Goal: Transaction & Acquisition: Purchase product/service

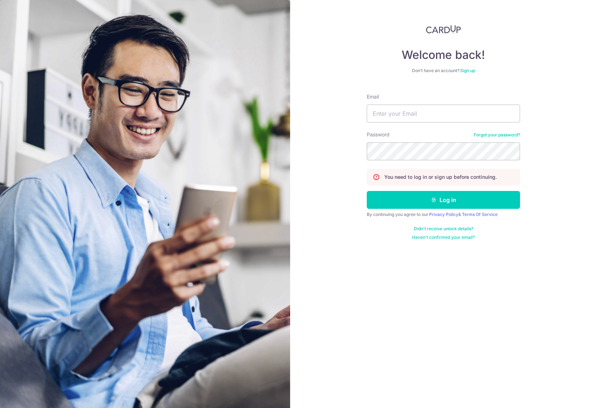
type input "[PERSON_NAME][EMAIL_ADDRESS][DOMAIN_NAME]"
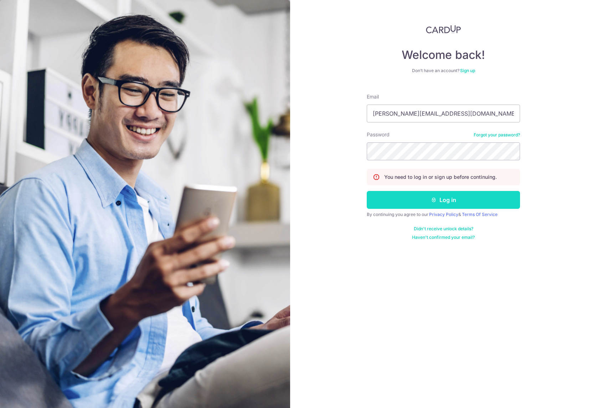
click at [402, 203] on button "Log in" at bounding box center [443, 200] width 153 height 18
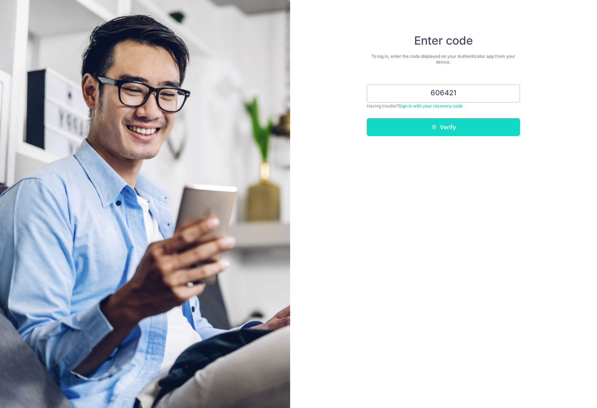
type input "606421"
click at [464, 129] on button "Verify" at bounding box center [443, 127] width 153 height 18
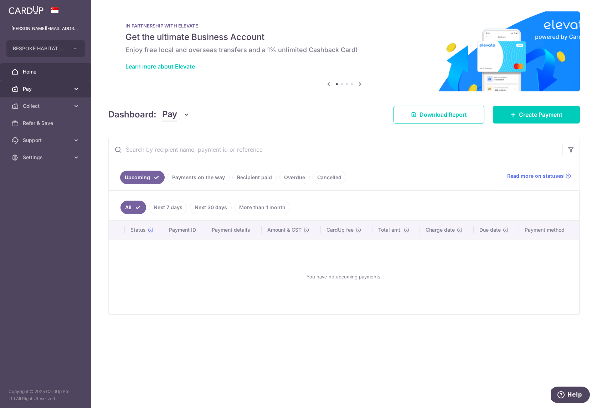
click at [68, 92] on span "Pay" at bounding box center [46, 88] width 47 height 7
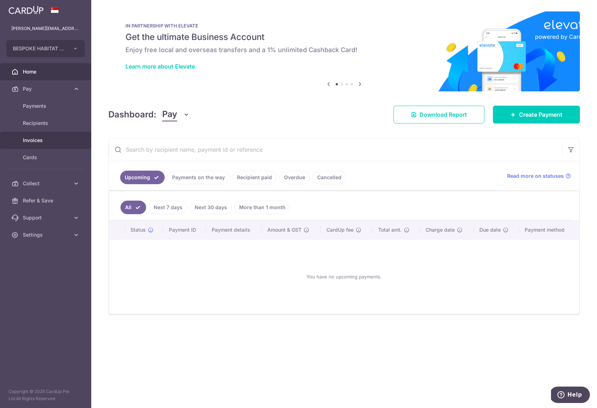
click at [47, 143] on span "Invoices" at bounding box center [46, 140] width 47 height 7
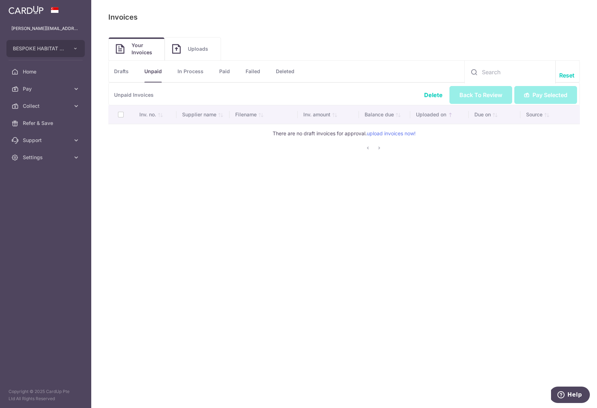
click at [129, 72] on link "Drafts" at bounding box center [121, 71] width 15 height 21
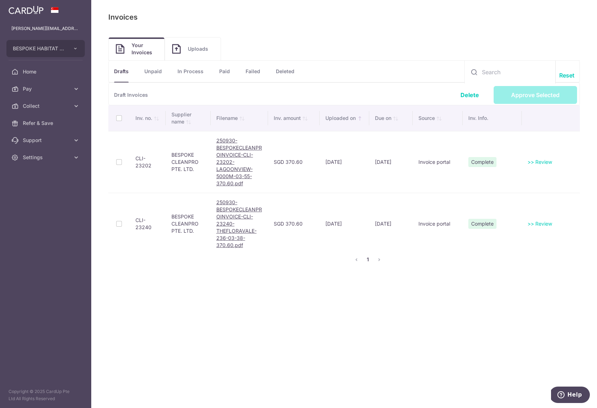
click at [119, 119] on th at bounding box center [118, 118] width 21 height 26
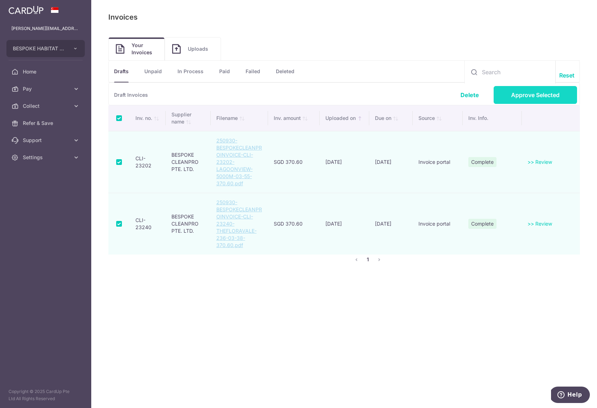
click at [521, 100] on link "Approve Selected" at bounding box center [535, 95] width 83 height 18
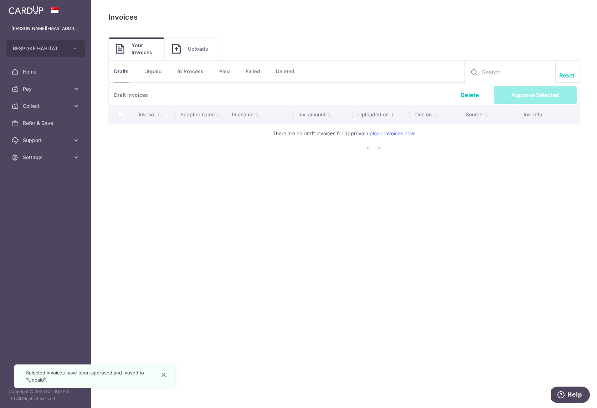
click at [160, 73] on link "Unpaid" at bounding box center [152, 71] width 17 height 21
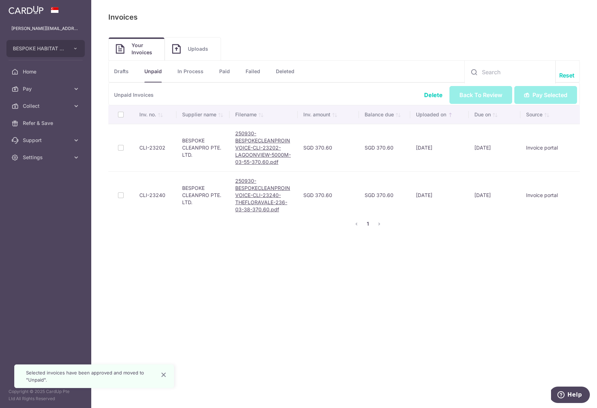
click at [119, 116] on th at bounding box center [120, 114] width 25 height 19
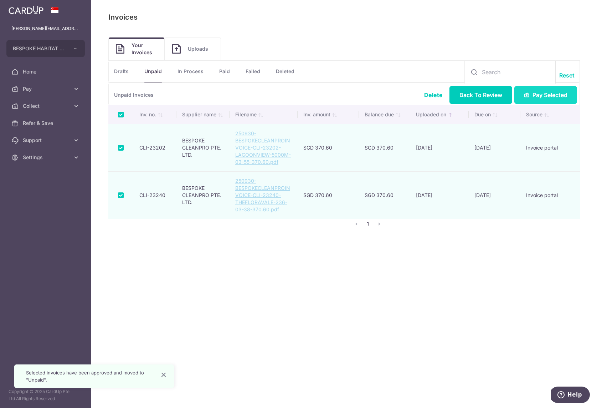
click at [542, 94] on span "Pay Selected" at bounding box center [550, 95] width 35 height 9
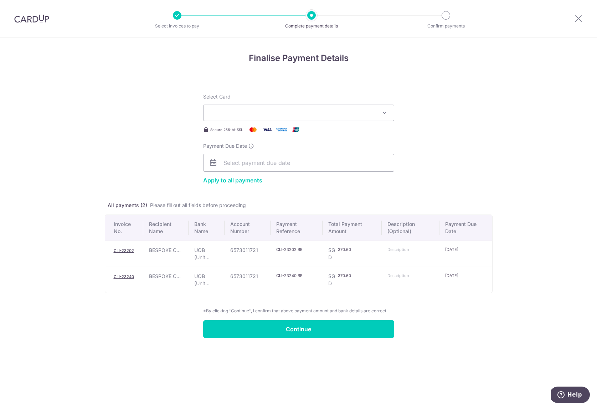
click at [318, 117] on button "Select Card" at bounding box center [298, 112] width 191 height 16
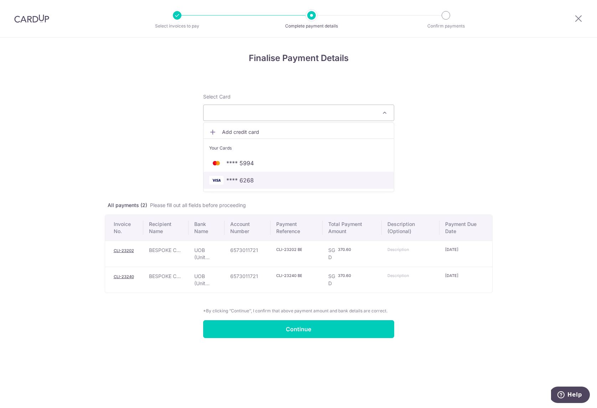
click at [245, 176] on span "**** 6268" at bounding box center [239, 180] width 27 height 9
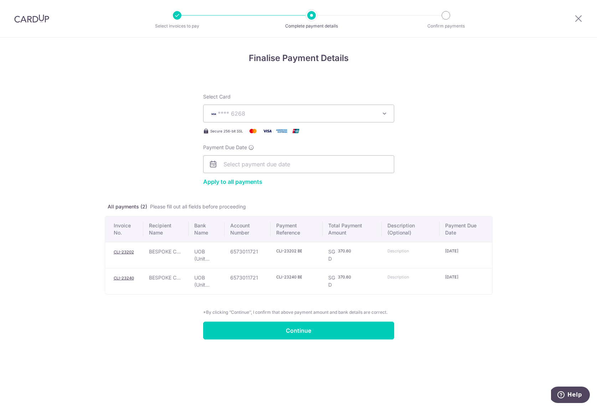
drag, startPoint x: 297, startPoint y: 250, endPoint x: 276, endPoint y: 250, distance: 20.3
click at [276, 250] on input "CLI-23202 BESPOKE HABITAT SHEN PTE." at bounding box center [289, 251] width 26 height 6
paste input "CLI-23202"
type input "CLI-23202"
click at [407, 251] on input "text" at bounding box center [401, 251] width 26 height 6
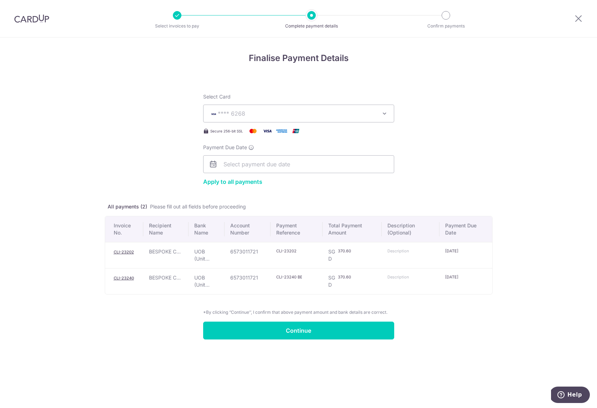
paste input "CLI-23202"
click at [396, 251] on input "CLI-23202" at bounding box center [401, 251] width 26 height 6
type input "CLI23202"
drag, startPoint x: 296, startPoint y: 276, endPoint x: 263, endPoint y: 277, distance: 33.2
click at [263, 277] on tr "CLI-23240 BESPOKE C... UOB (Unit... 6573011721 CLI-23240 BESPOKE HABITAT SHEN P…" at bounding box center [298, 281] width 387 height 26
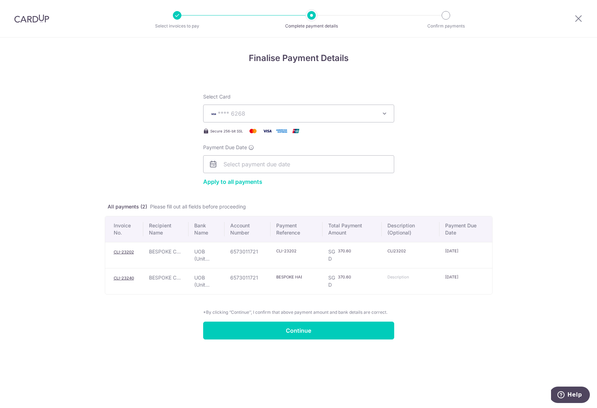
paste input "CLI-23240"
type input "CLI-23240"
click at [398, 275] on input "text" at bounding box center [401, 277] width 26 height 6
paste input "CLI-23240"
click at [396, 276] on input "CLI-23240" at bounding box center [401, 277] width 26 height 6
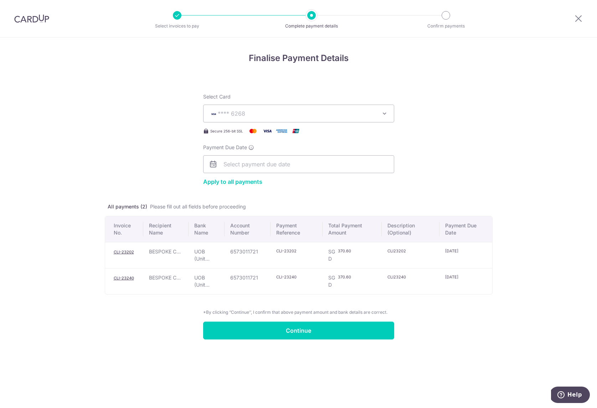
type input "CLI23240"
click at [437, 320] on form "Select Card **** 6268 Add credit card Your Cards **** 5994 **** 6268 Apply to a…" at bounding box center [299, 211] width 388 height 255
click at [379, 328] on input "Continue" at bounding box center [298, 330] width 191 height 18
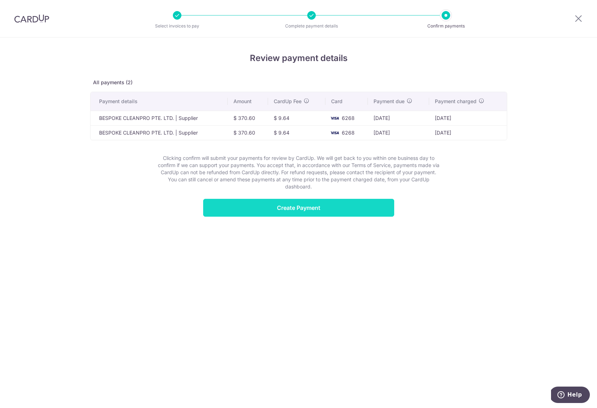
click at [370, 206] on input "Create Payment" at bounding box center [298, 208] width 191 height 18
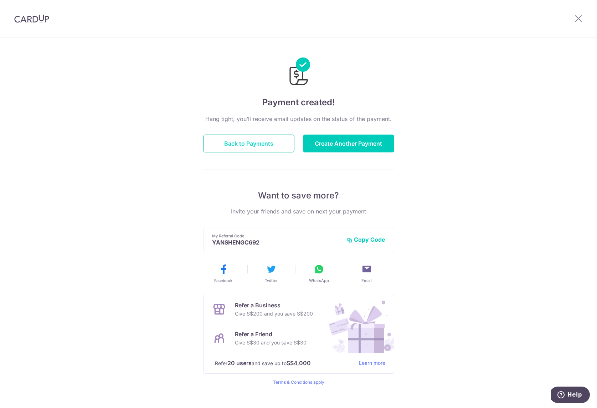
click at [250, 147] on button "Back to Payments" at bounding box center [248, 143] width 91 height 18
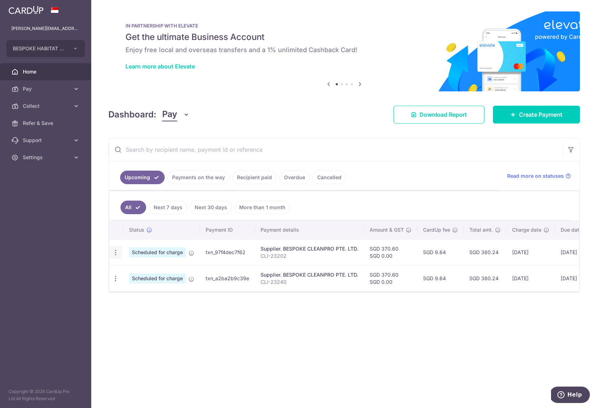
click at [115, 252] on icon "button" at bounding box center [115, 252] width 7 height 7
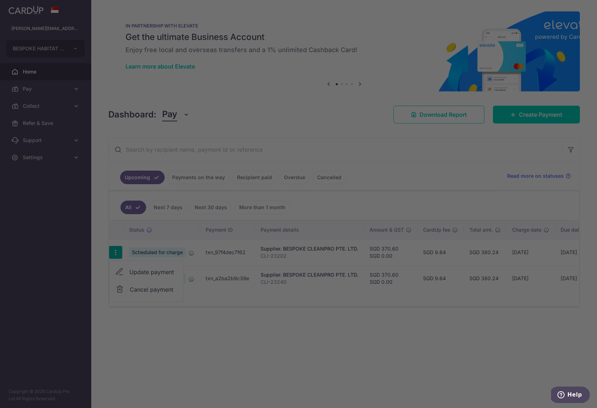
click at [133, 269] on div at bounding box center [301, 205] width 603 height 411
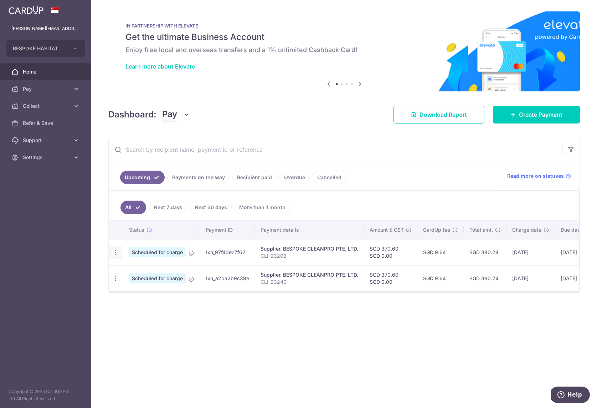
click at [116, 246] on div "Update payment Cancel payment" at bounding box center [115, 252] width 13 height 13
click at [112, 255] on icon "button" at bounding box center [115, 252] width 7 height 7
click at [128, 270] on link "Update payment" at bounding box center [146, 271] width 74 height 17
radio input "true"
type input "370.60"
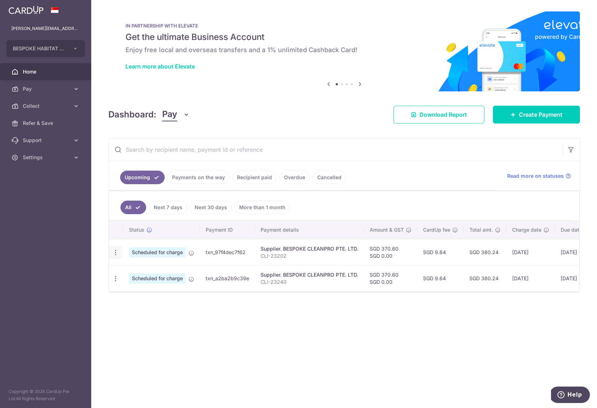
type input "0.00"
type input "[DATE]"
type input "CLI-23202"
type input "CLI23202"
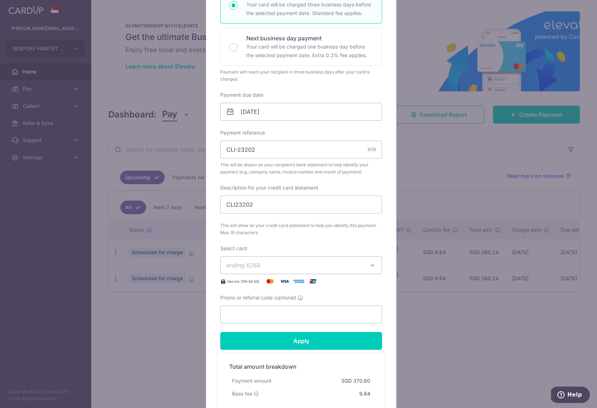
scroll to position [149, 0]
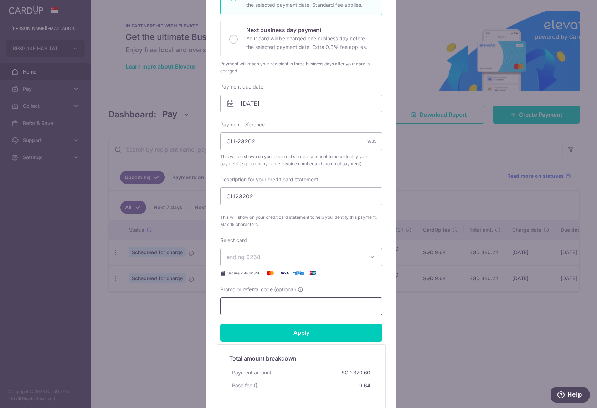
click at [255, 305] on input "Promo or referral code (optional)" at bounding box center [301, 306] width 162 height 18
click at [88, 324] on div "Edit payment By clicking apply, you will make changes to all payments to BESPOK…" at bounding box center [298, 204] width 597 height 408
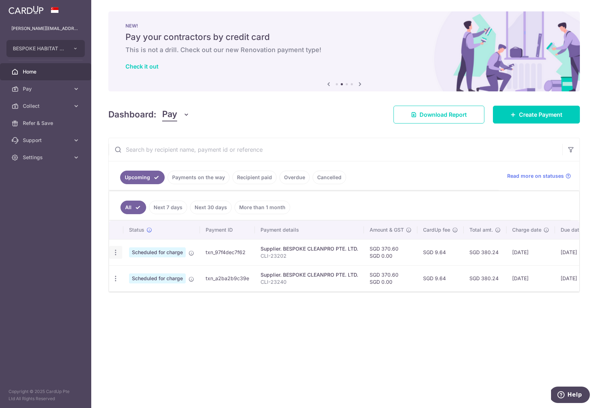
click at [120, 253] on div "Update payment Cancel payment" at bounding box center [115, 252] width 13 height 13
click at [113, 251] on icon "button" at bounding box center [115, 252] width 7 height 7
click at [130, 267] on span "Update payment" at bounding box center [153, 271] width 48 height 9
radio input "true"
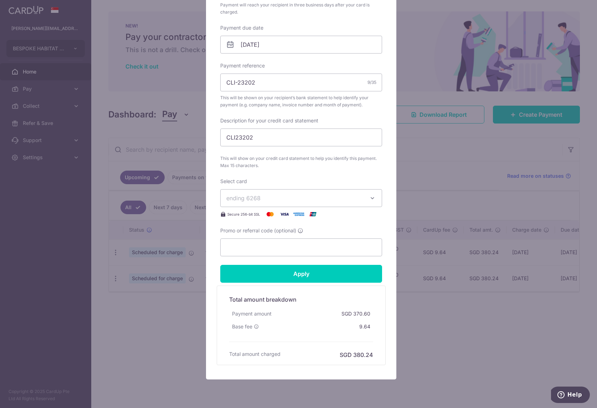
scroll to position [231, 0]
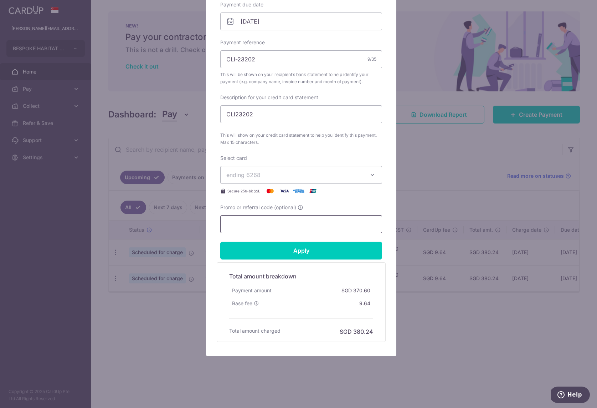
click at [258, 221] on input "Promo or referral code (optional)" at bounding box center [301, 224] width 162 height 18
paste input "BOFF185"
type input "BOFF185"
click at [262, 252] on input "Apply" at bounding box center [301, 250] width 162 height 18
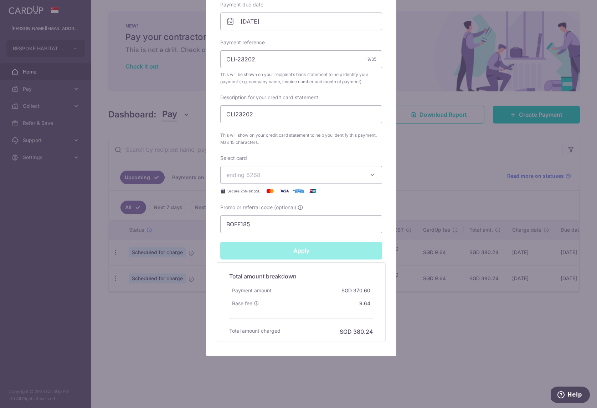
type input "Successfully Applied"
click at [468, 156] on div "Edit payment By clicking apply, you will make changes to all payments to BESPOK…" at bounding box center [298, 204] width 597 height 408
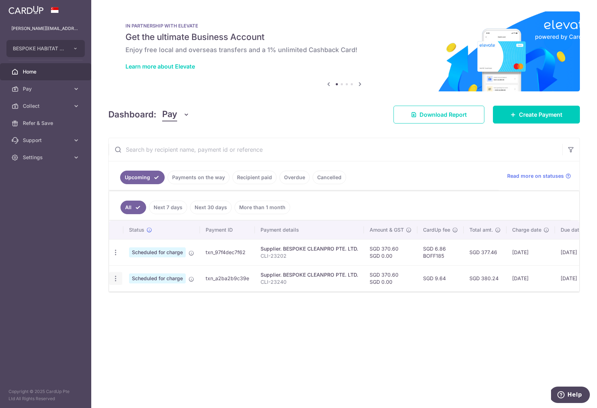
click at [116, 275] on icon "button" at bounding box center [115, 278] width 7 height 7
click at [132, 296] on span "Update payment" at bounding box center [153, 297] width 48 height 9
radio input "true"
type input "370.60"
type input "0.00"
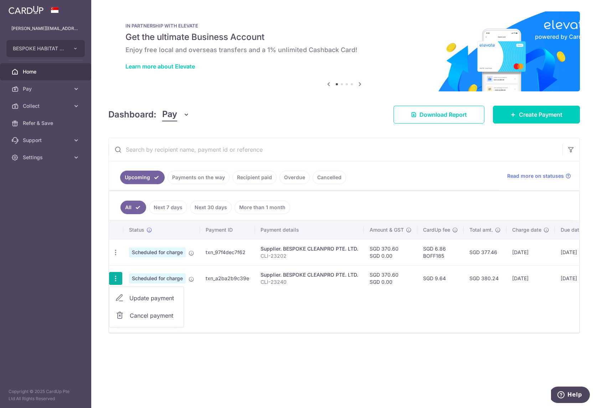
type input "[DATE]"
type input "CLI-23240"
type input "CLI23240"
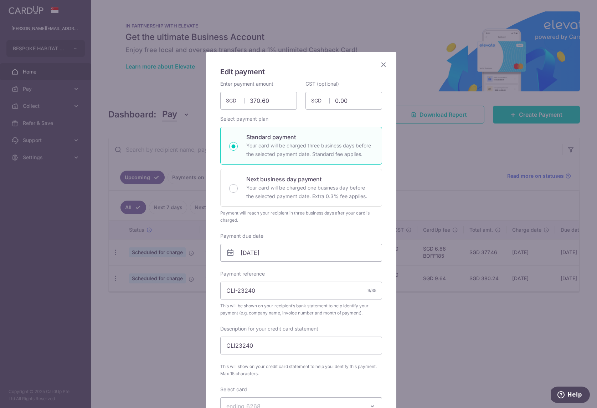
scroll to position [231, 0]
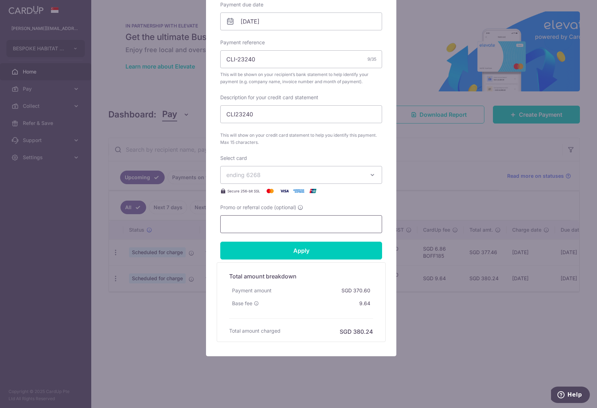
click at [241, 224] on input "Promo or referral code (optional)" at bounding box center [301, 224] width 162 height 18
paste input "BOFF185"
type input "BOFF185"
click at [251, 242] on input "Apply" at bounding box center [301, 250] width 162 height 18
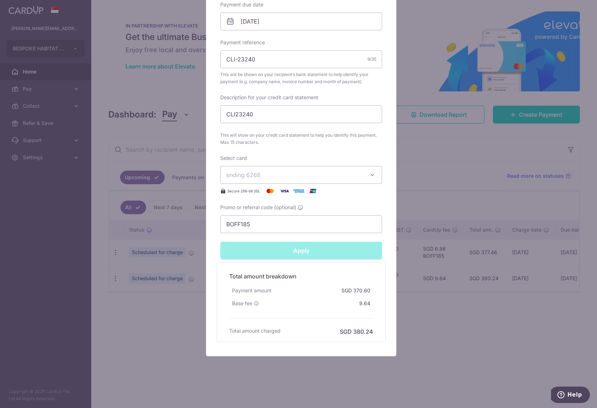
type input "Successfully Applied"
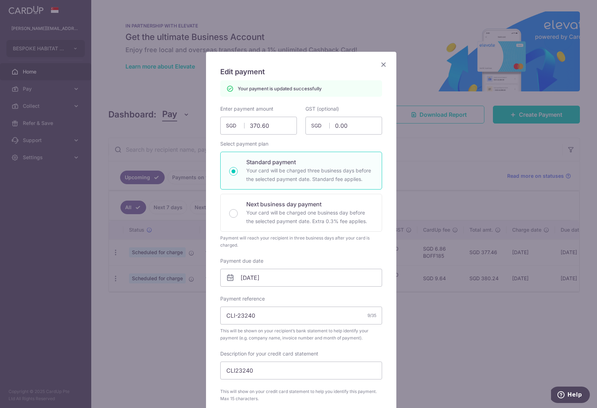
click at [436, 191] on div "Edit payment By clicking apply, you will make changes to all payments to BESPOK…" at bounding box center [298, 204] width 597 height 408
